Goal: Transaction & Acquisition: Purchase product/service

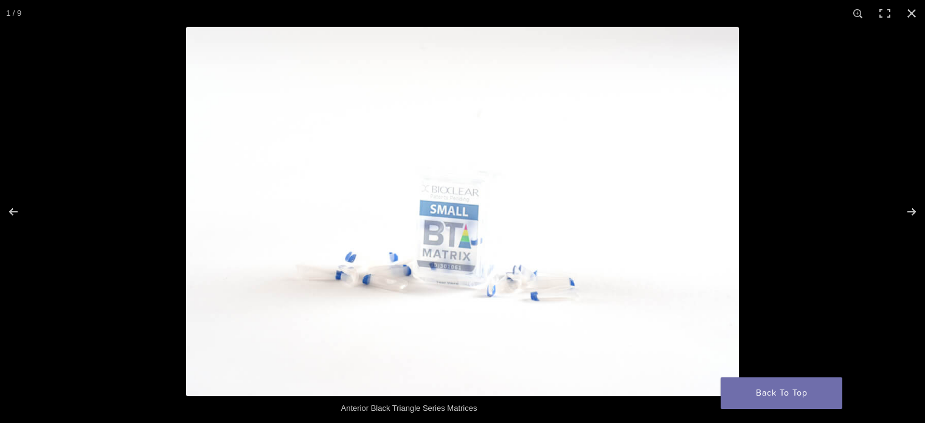
scroll to position [122, 0]
click at [907, 13] on button "Close (Esc)" at bounding box center [911, 13] width 27 height 27
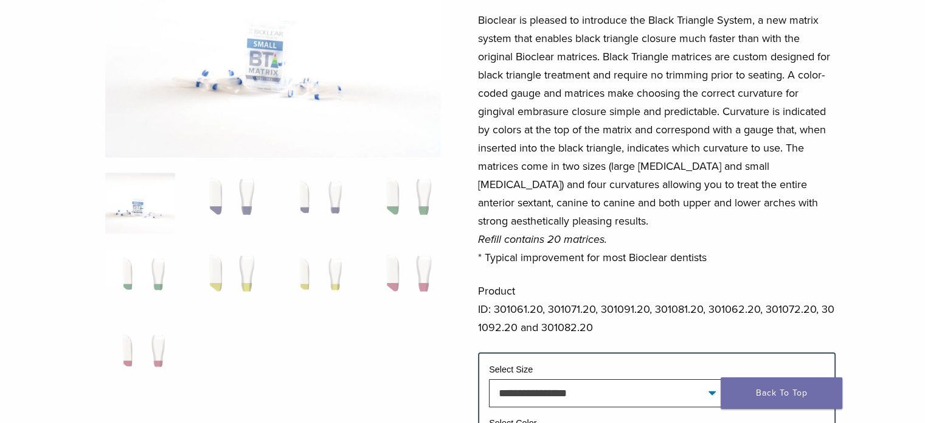
scroll to position [171, 0]
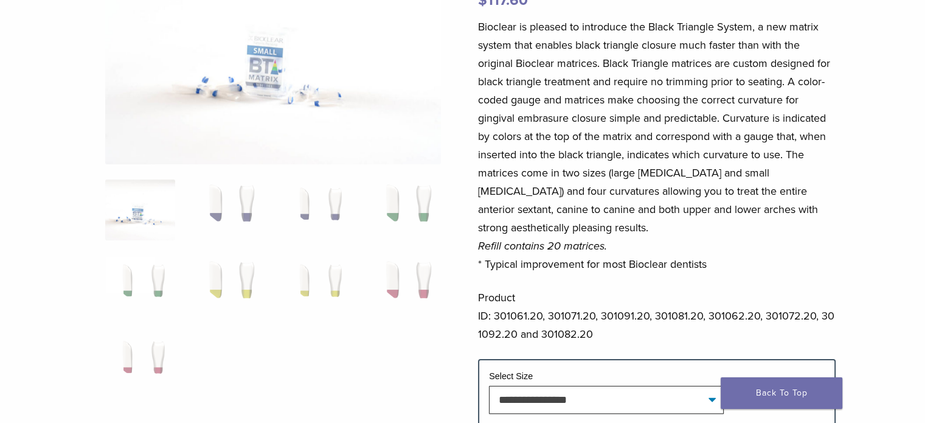
drag, startPoint x: 556, startPoint y: 54, endPoint x: 557, endPoint y: 35, distance: 18.9
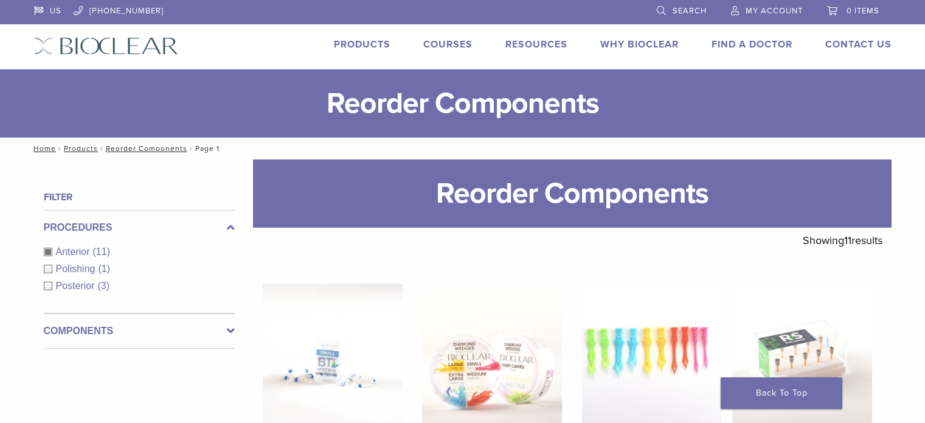
scroll to position [122, 0]
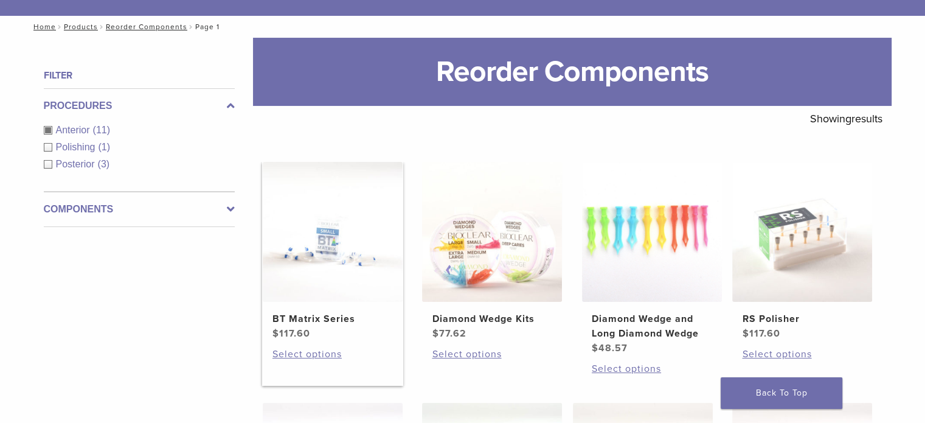
click at [328, 318] on h2 "BT Matrix Series" at bounding box center [332, 318] width 120 height 15
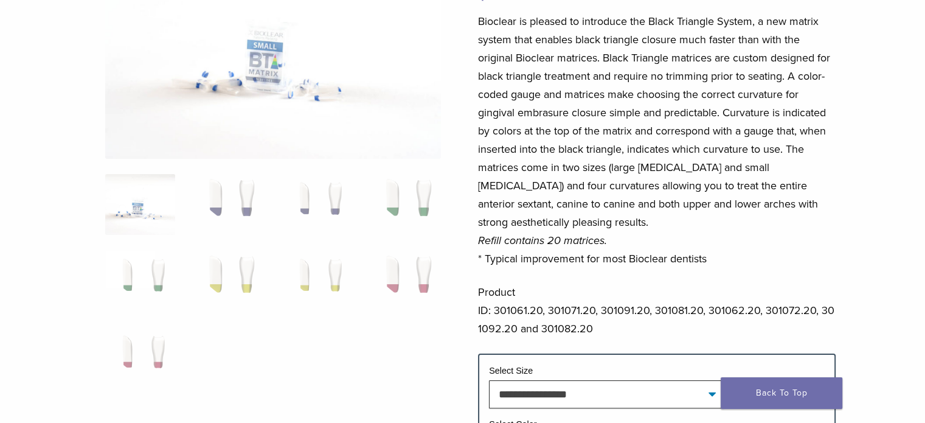
scroll to position [182, 0]
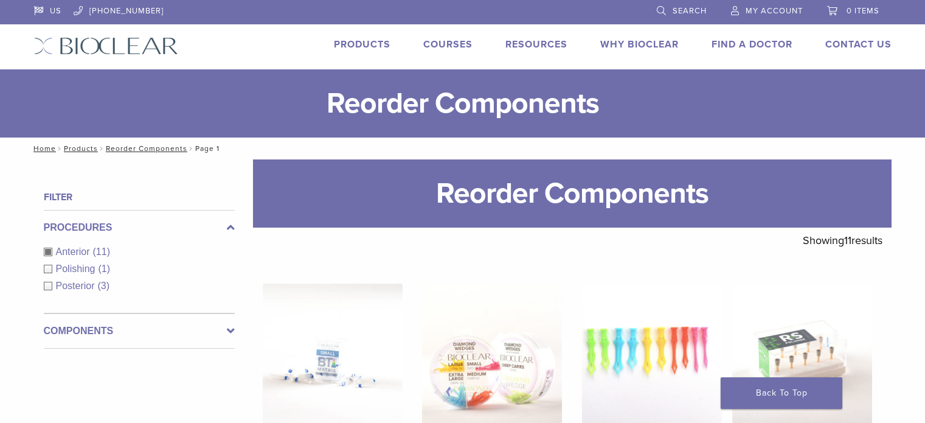
scroll to position [122, 0]
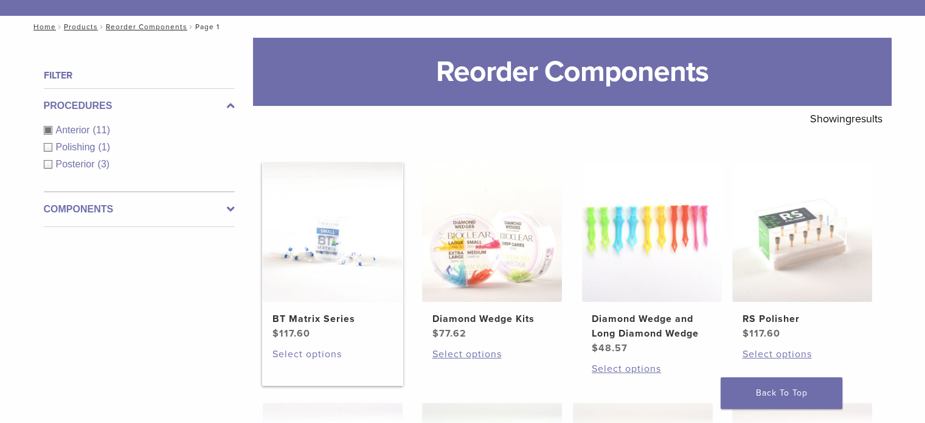
click at [299, 353] on link "Select options" at bounding box center [332, 354] width 120 height 15
